Goal: Information Seeking & Learning: Find specific fact

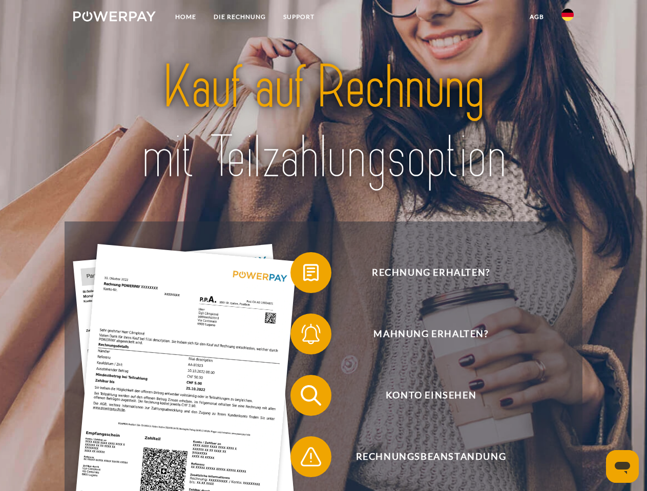
click at [114, 18] on img at bounding box center [114, 16] width 82 height 10
click at [567, 18] on img at bounding box center [567, 15] width 12 height 12
click at [536, 17] on link "agb" at bounding box center [537, 17] width 32 height 18
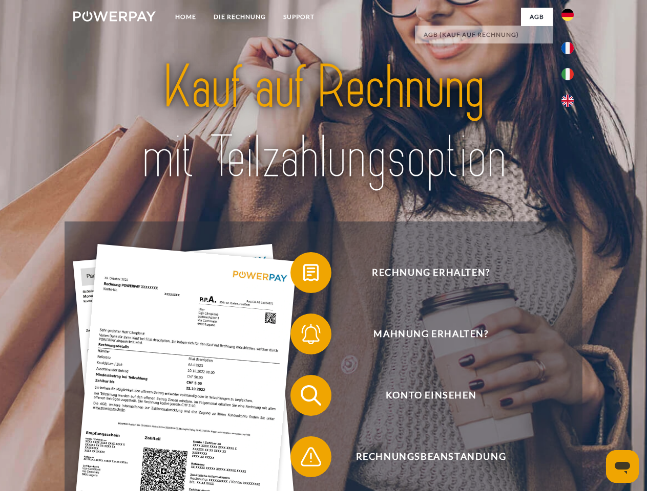
click at [303, 275] on span at bounding box center [295, 272] width 51 height 51
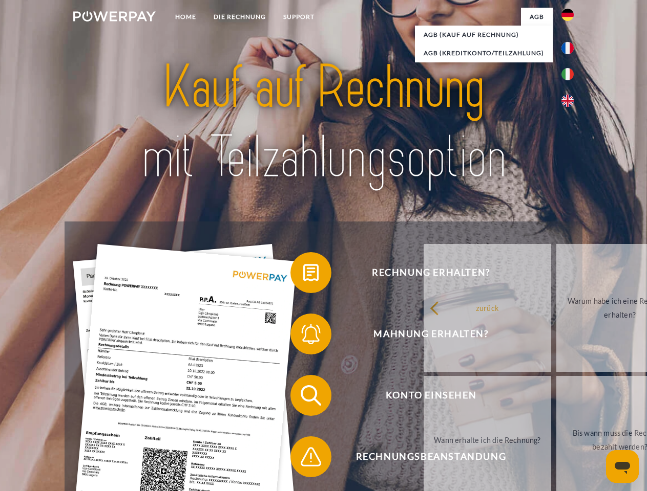
click at [303, 336] on div "Rechnung erhalten? Mahnung erhalten? Konto einsehen" at bounding box center [323, 427] width 517 height 410
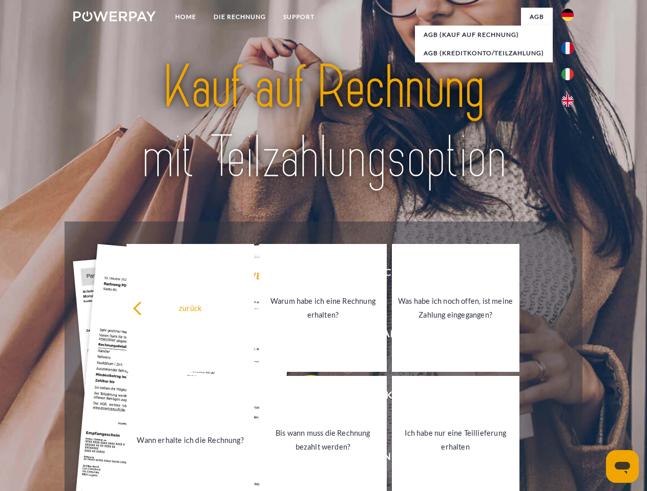
click at [303, 398] on link "Bis wann muss die Rechnung bezahlt werden?" at bounding box center [322, 440] width 127 height 128
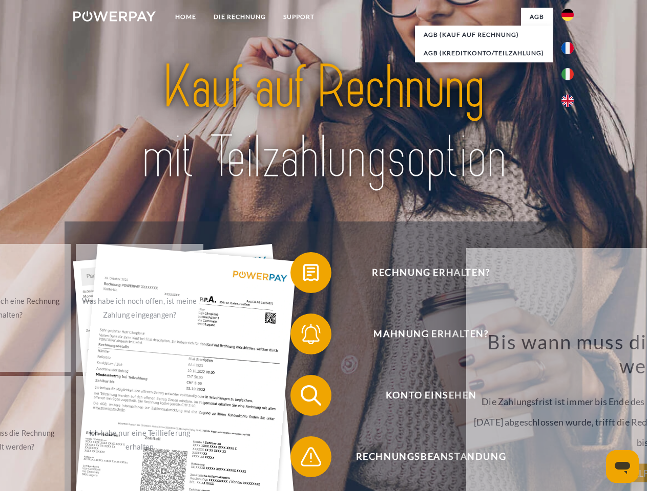
click at [303, 459] on span at bounding box center [295, 457] width 51 height 51
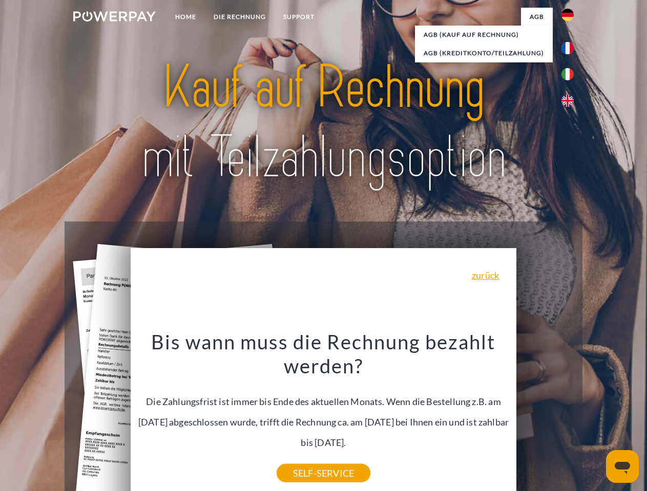
click at [622, 467] on icon "Messaging-Fenster öffnen" at bounding box center [621, 468] width 15 height 12
